Goal: Go to known website: Go to known website

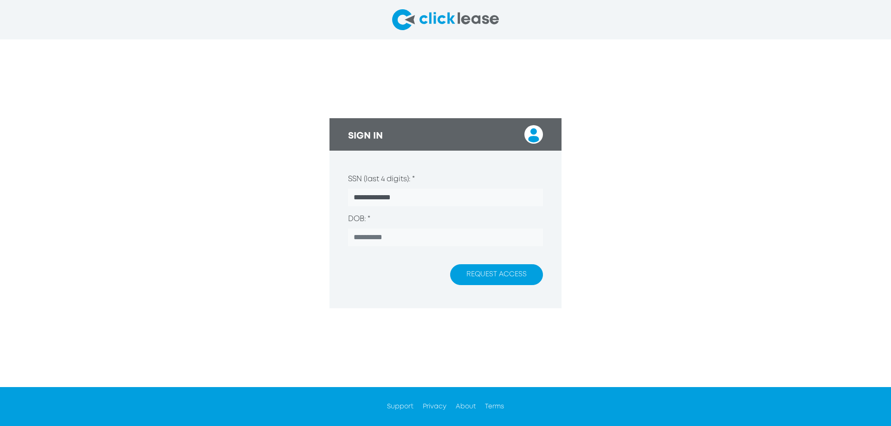
click at [503, 83] on div "**********" at bounding box center [445, 212] width 891 height 347
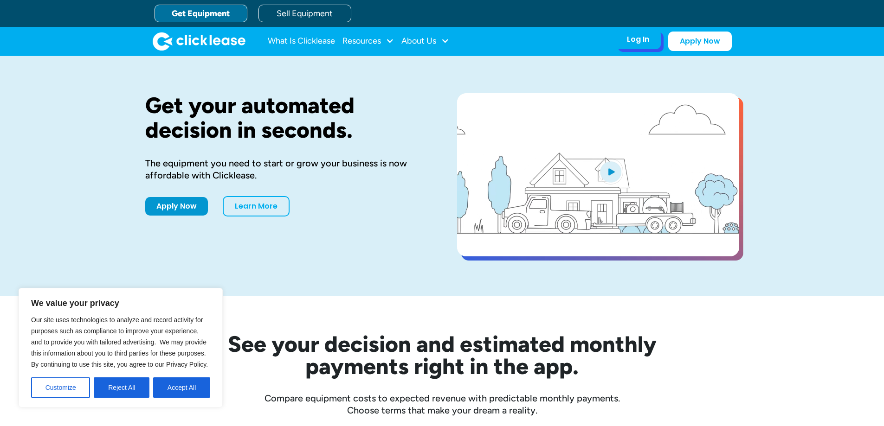
click at [637, 44] on div "Log In" at bounding box center [638, 39] width 22 height 9
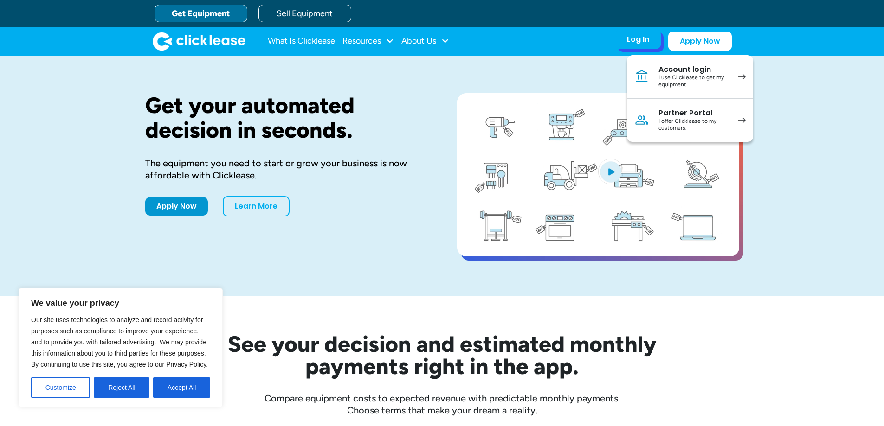
click at [676, 111] on div "Partner Portal" at bounding box center [693, 113] width 70 height 9
